Goal: Information Seeking & Learning: Learn about a topic

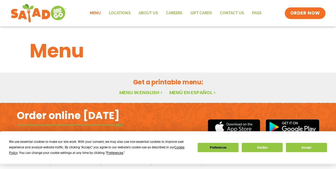
scroll to position [15, 0]
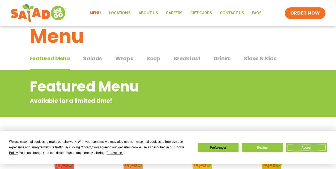
click at [307, 147] on button "Accept" at bounding box center [305, 147] width 41 height 9
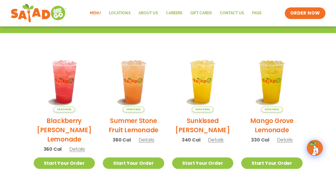
scroll to position [22, 0]
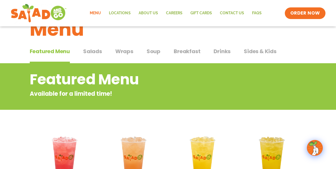
click at [92, 53] on span "Salads" at bounding box center [92, 51] width 19 height 8
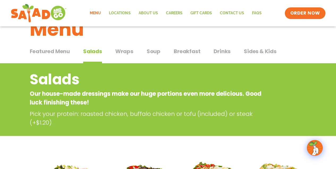
click at [92, 53] on span "Salads" at bounding box center [92, 51] width 19 height 8
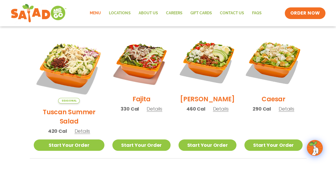
scroll to position [142, 0]
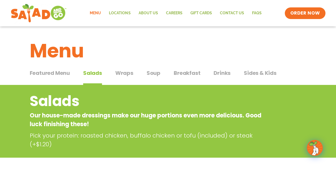
click at [148, 73] on span "Soup" at bounding box center [153, 73] width 14 height 8
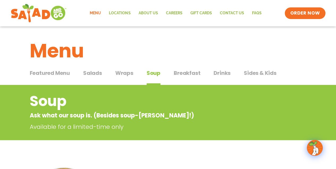
click at [222, 74] on span "Drinks" at bounding box center [221, 73] width 17 height 8
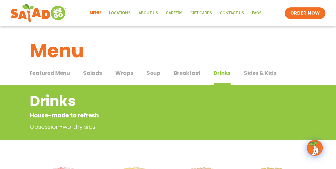
click at [92, 73] on span "Salads" at bounding box center [92, 73] width 19 height 8
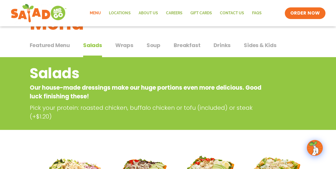
scroll to position [5, 0]
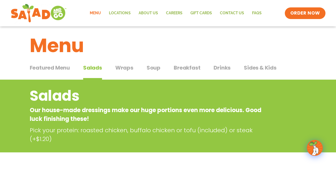
click at [121, 66] on span "Wraps" at bounding box center [124, 68] width 18 height 8
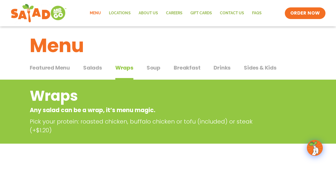
click at [147, 68] on span "Soup" at bounding box center [153, 68] width 14 height 8
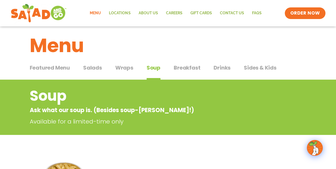
click at [180, 68] on span "Breakfast" at bounding box center [186, 68] width 27 height 8
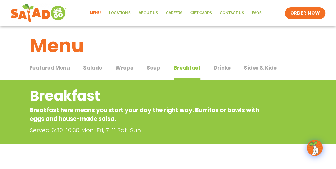
click at [251, 69] on span "Sides & Kids" at bounding box center [259, 68] width 33 height 8
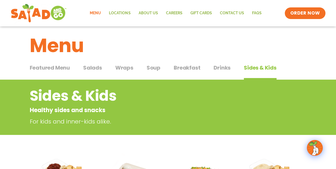
click at [53, 75] on button "Featured Menu Featured Menu" at bounding box center [50, 72] width 40 height 16
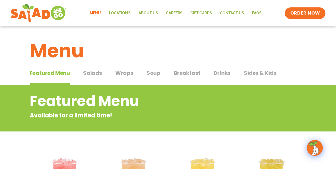
click at [94, 74] on span "Salads" at bounding box center [92, 73] width 19 height 8
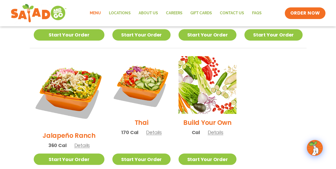
scroll to position [458, 0]
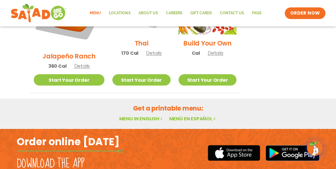
click at [156, 115] on link "Menu in English" at bounding box center [141, 118] width 45 height 7
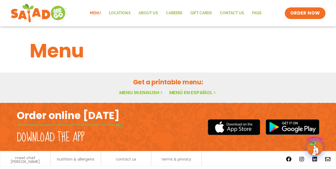
scroll to position [15, 0]
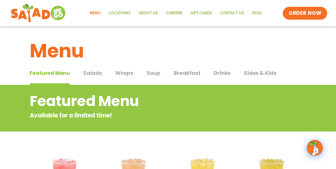
click at [309, 11] on span "ORDER NOW" at bounding box center [304, 13] width 33 height 7
